Goal: Task Accomplishment & Management: Use online tool/utility

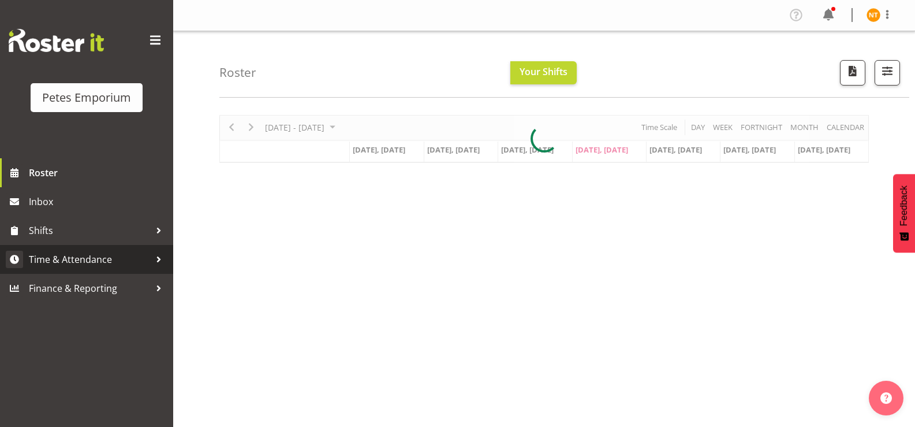
click at [76, 257] on span "Time & Attendance" at bounding box center [89, 258] width 121 height 17
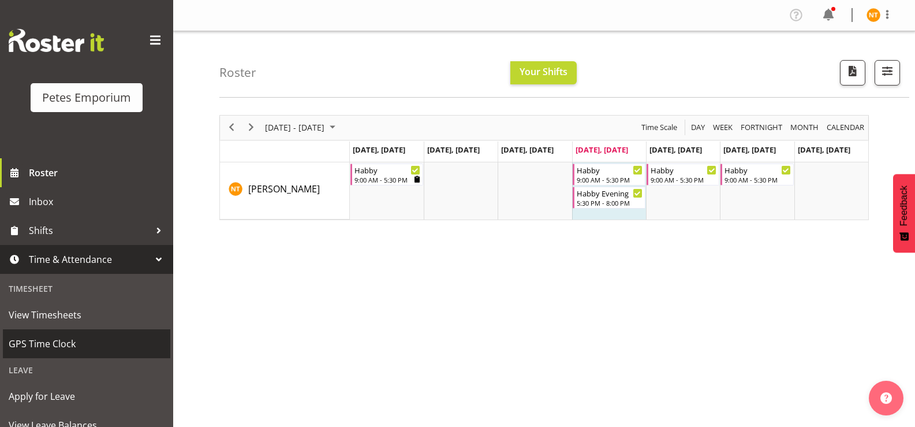
click at [51, 343] on span "GPS Time Clock" at bounding box center [87, 343] width 156 height 17
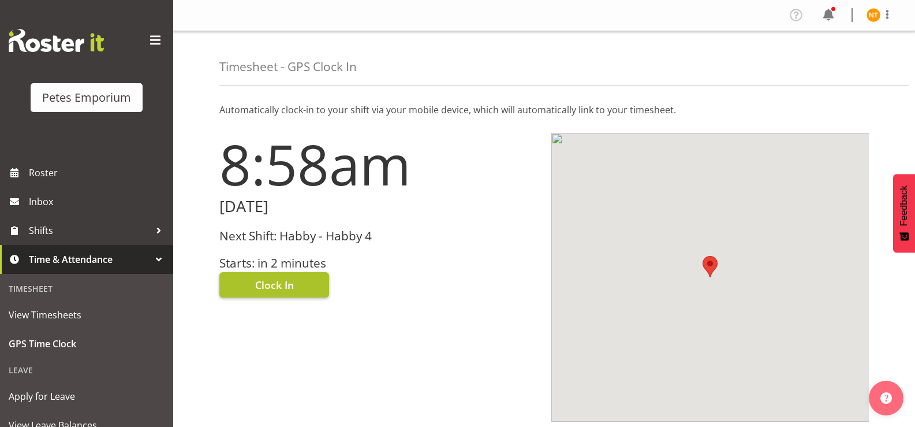
click at [262, 290] on span "Clock In" at bounding box center [274, 284] width 39 height 15
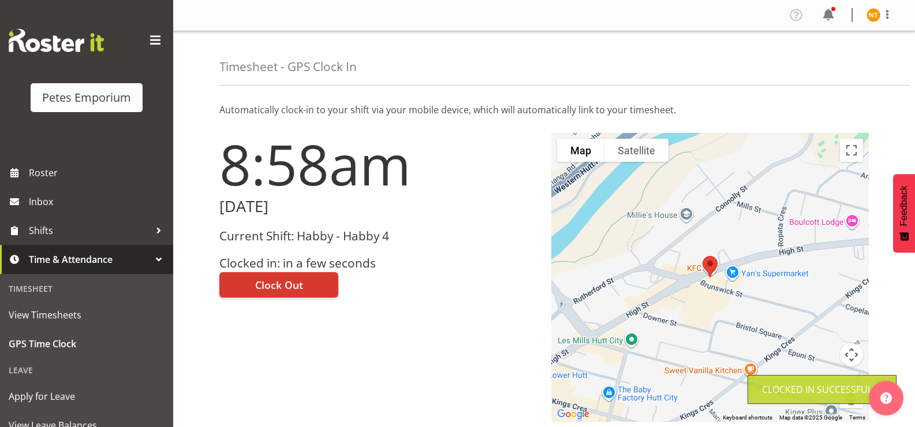
click at [872, 20] on img at bounding box center [873, 15] width 14 height 14
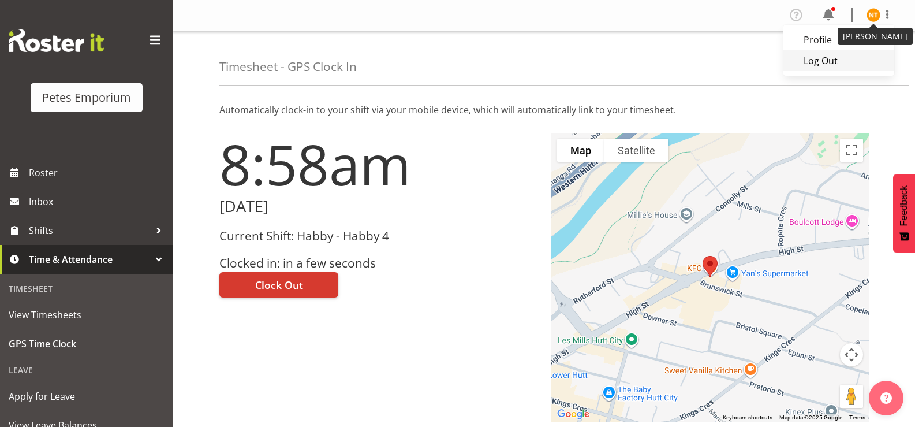
click at [824, 63] on link "Log Out" at bounding box center [838, 60] width 111 height 21
